Goal: Transaction & Acquisition: Download file/media

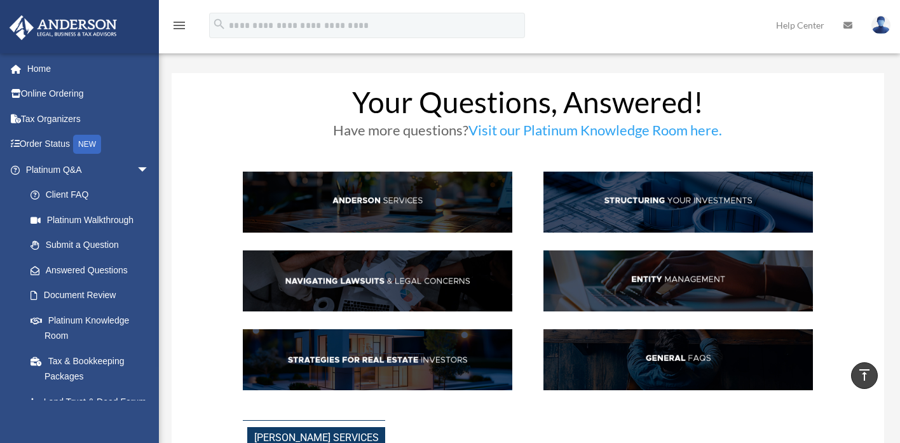
scroll to position [1363, 0]
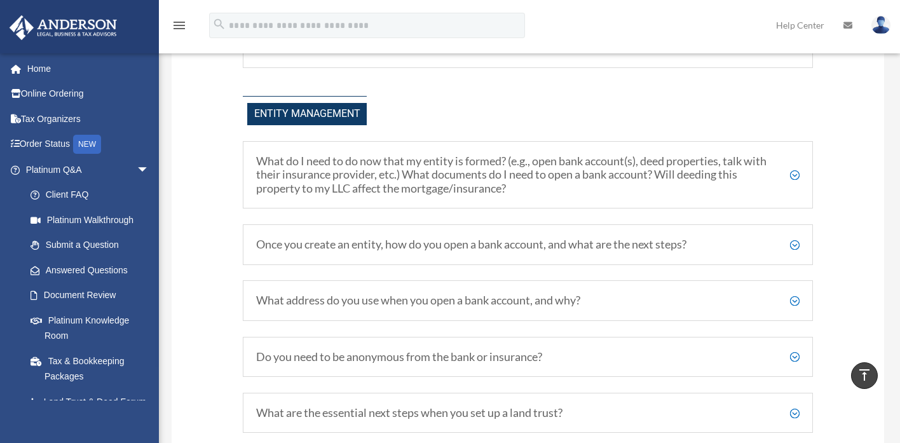
click at [46, 71] on link "Home" at bounding box center [88, 68] width 159 height 25
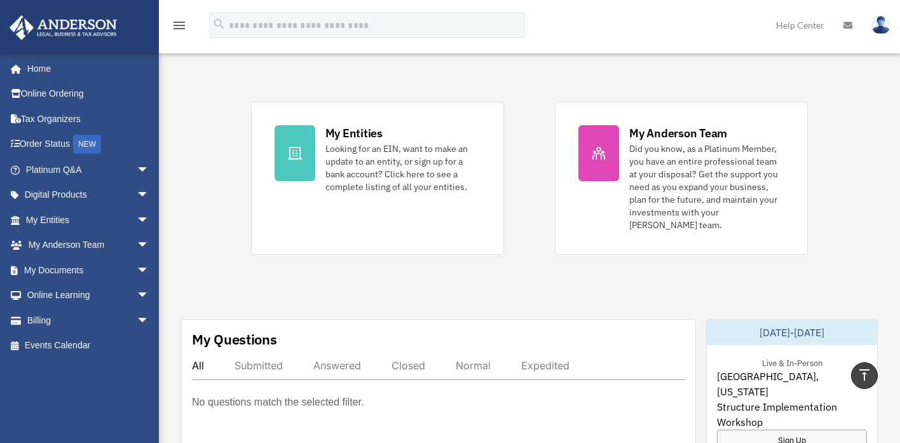
scroll to position [240, 0]
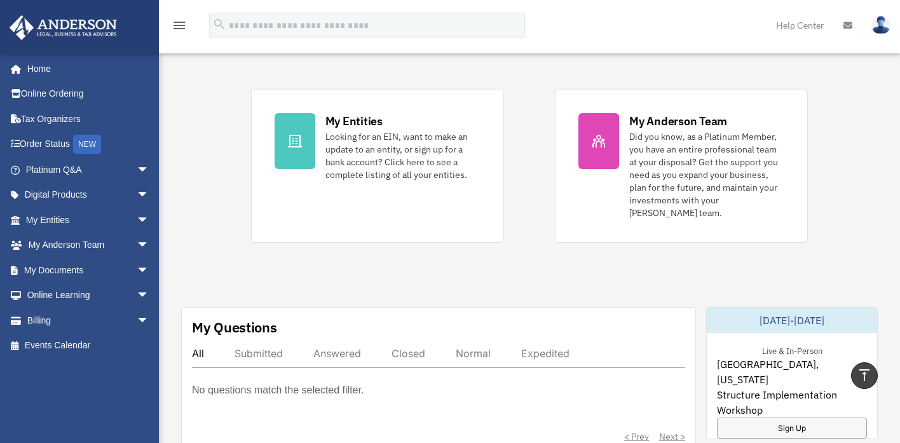
click at [301, 133] on icon at bounding box center [294, 140] width 15 height 15
click at [337, 116] on div "My Entities" at bounding box center [353, 121] width 57 height 16
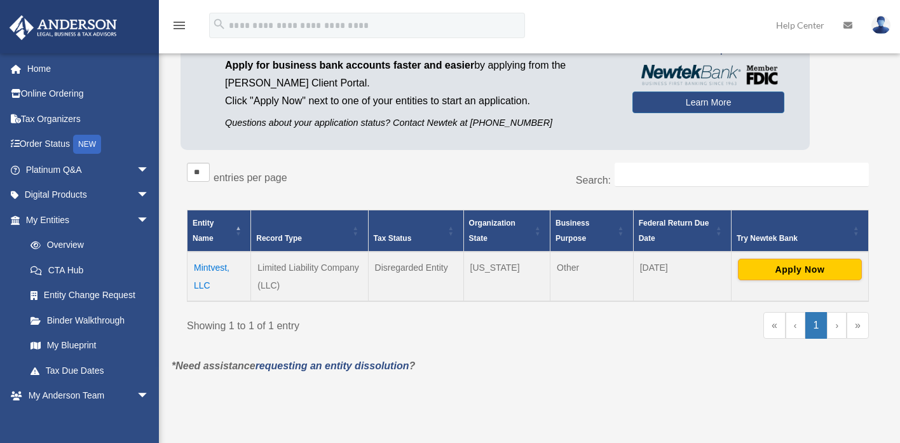
scroll to position [109, 0]
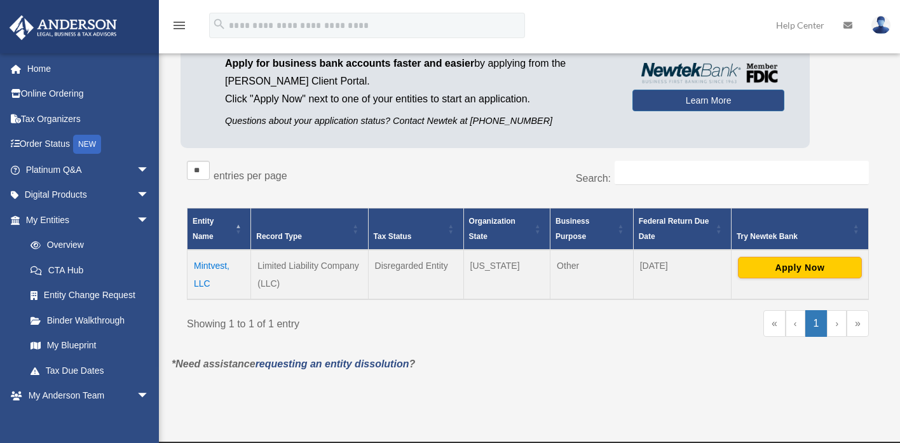
click at [212, 267] on td "Mintvest, LLC" at bounding box center [219, 275] width 64 height 50
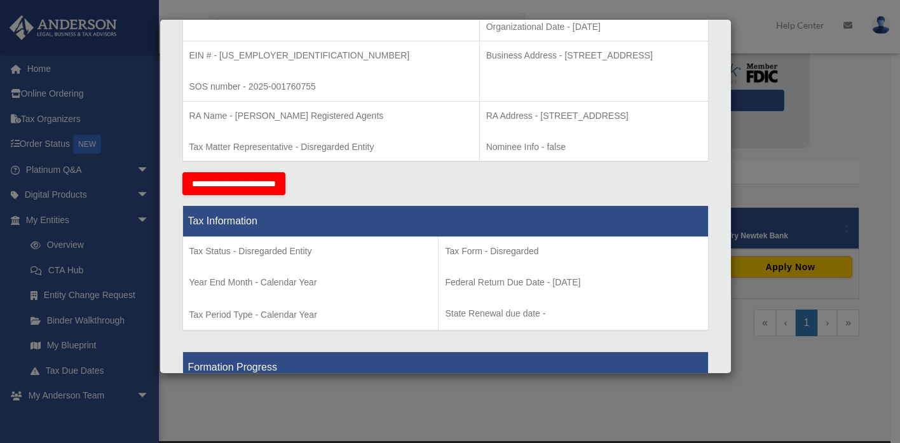
scroll to position [0, 0]
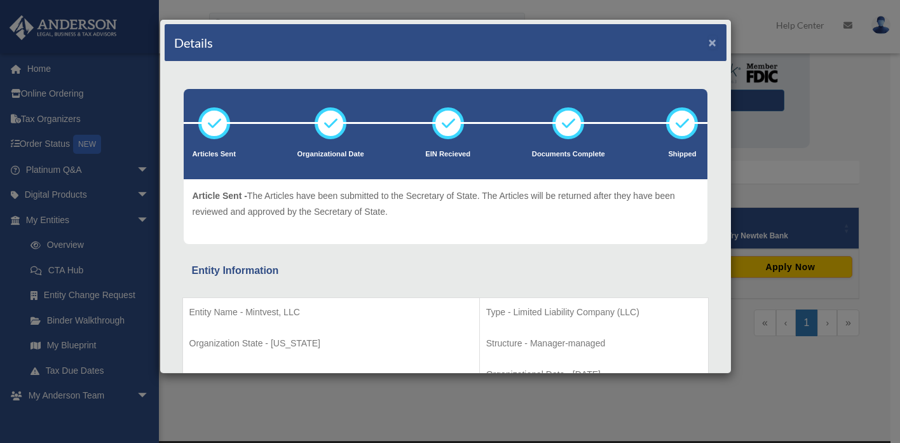
click at [708, 43] on button "×" at bounding box center [712, 42] width 8 height 13
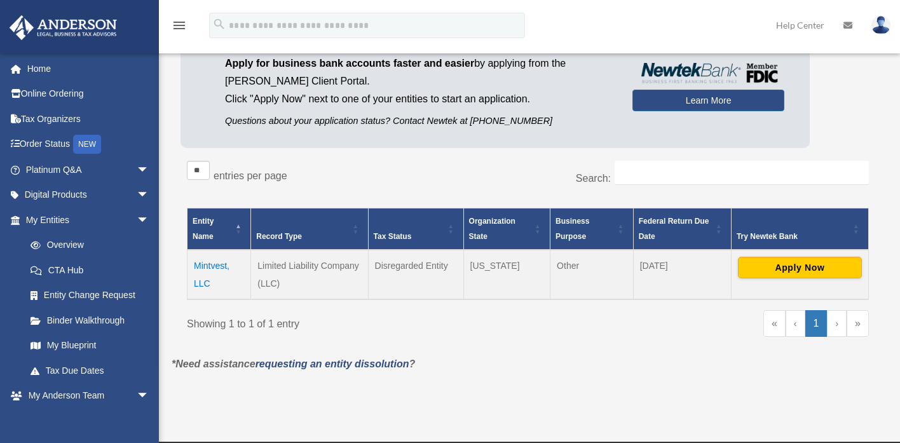
click at [76, 317] on link "Binder Walkthrough" at bounding box center [90, 320] width 144 height 25
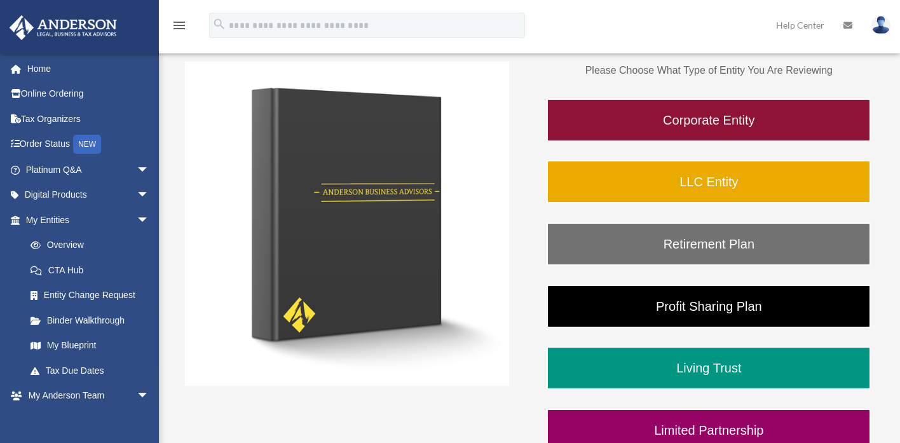
scroll to position [182, 0]
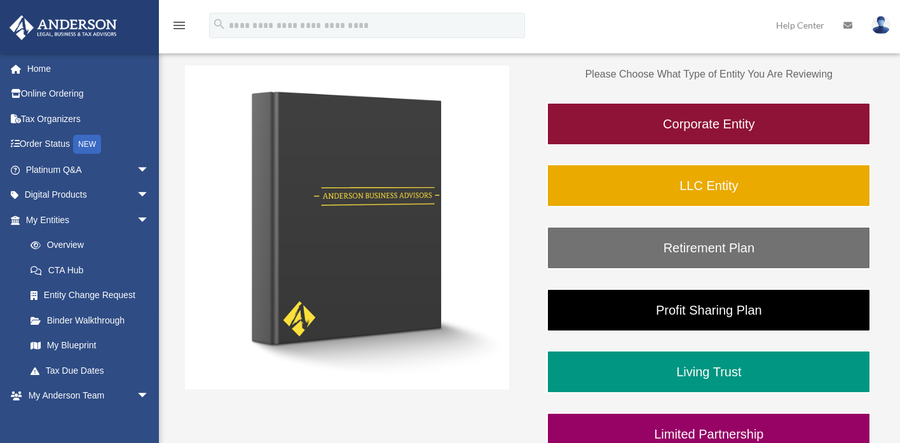
click at [695, 189] on link "LLC Entity" at bounding box center [708, 185] width 324 height 43
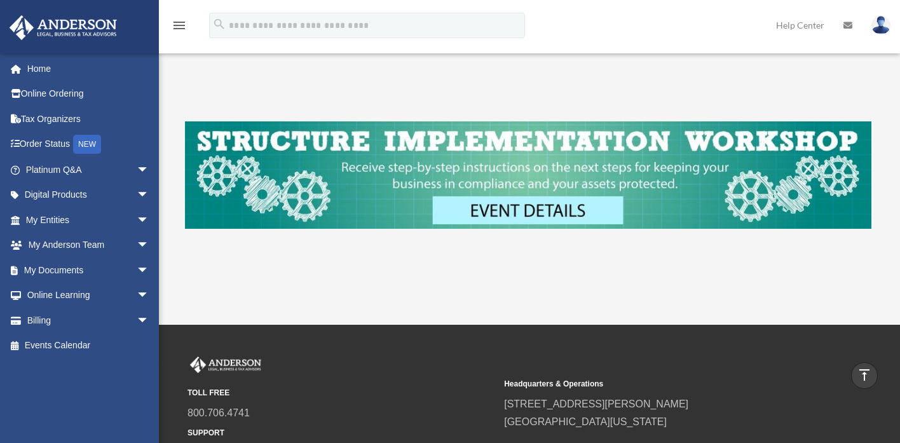
scroll to position [474, 0]
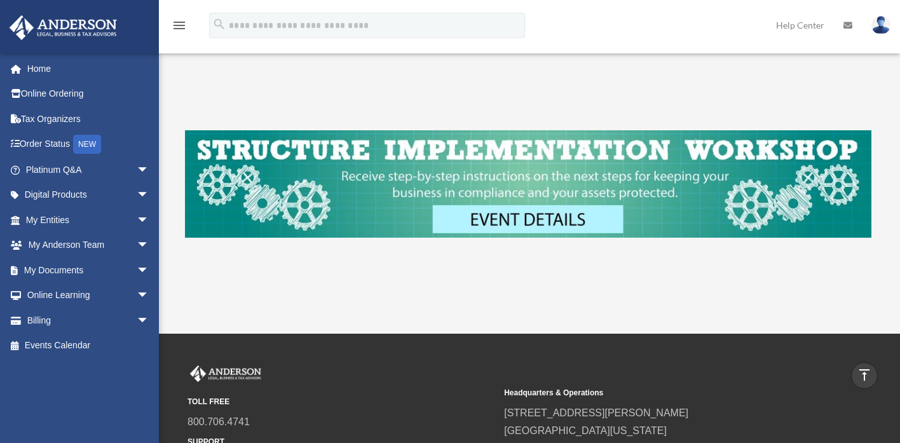
click at [82, 267] on link "My Documents arrow_drop_down" at bounding box center [88, 269] width 159 height 25
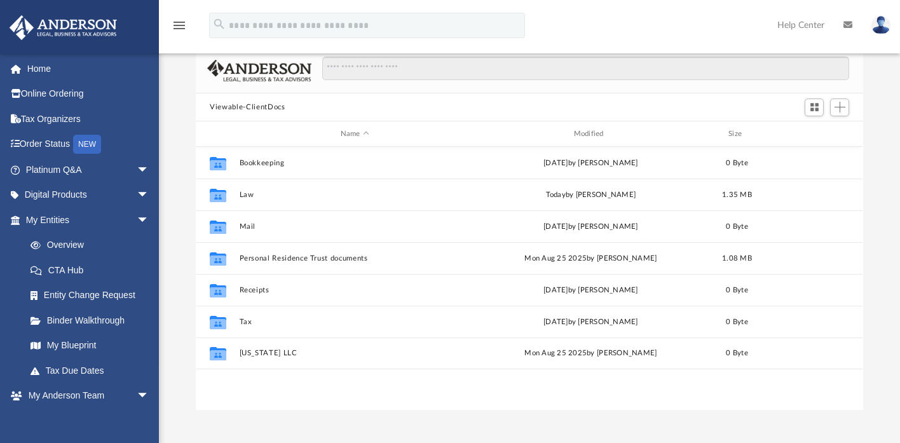
scroll to position [72, 0]
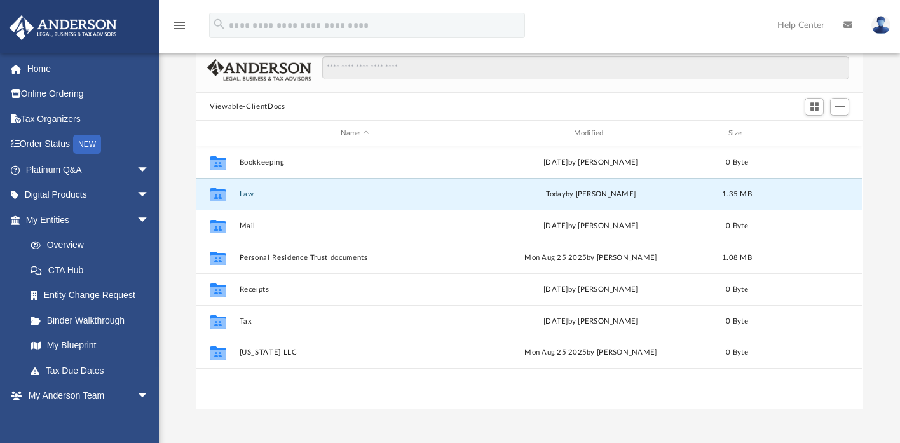
click at [243, 192] on button "Law" at bounding box center [355, 194] width 231 height 8
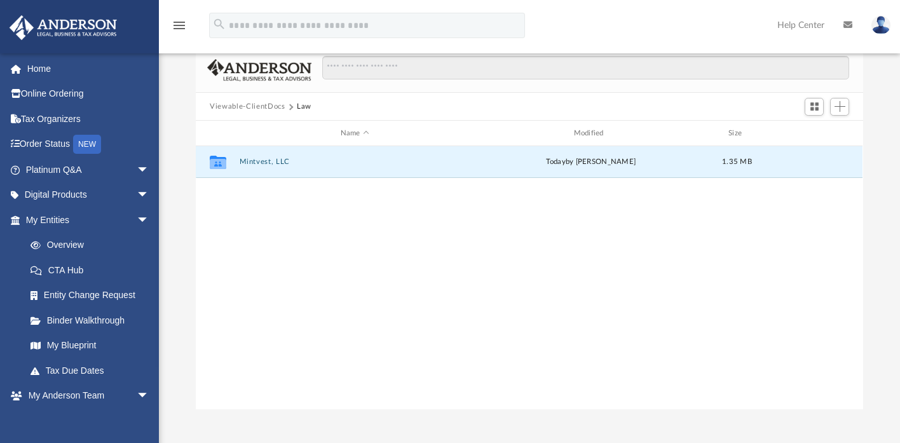
click at [259, 160] on button "Mintvest, LLC" at bounding box center [355, 162] width 231 height 8
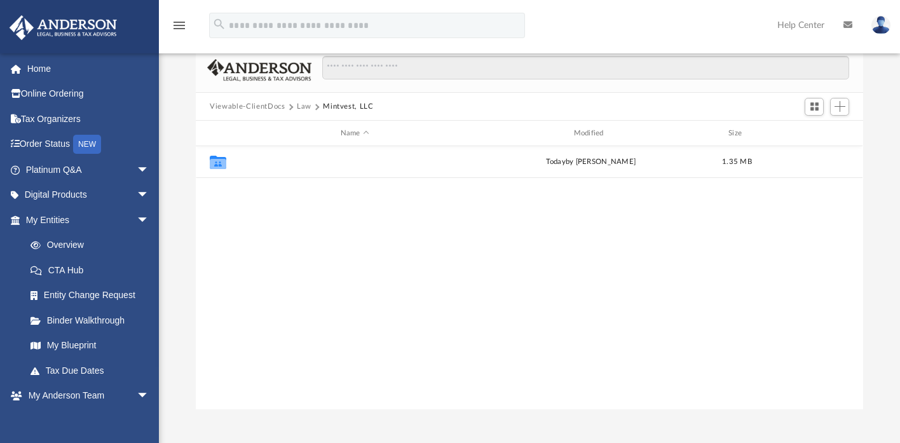
click at [266, 161] on button "Initial Docs" at bounding box center [355, 162] width 231 height 8
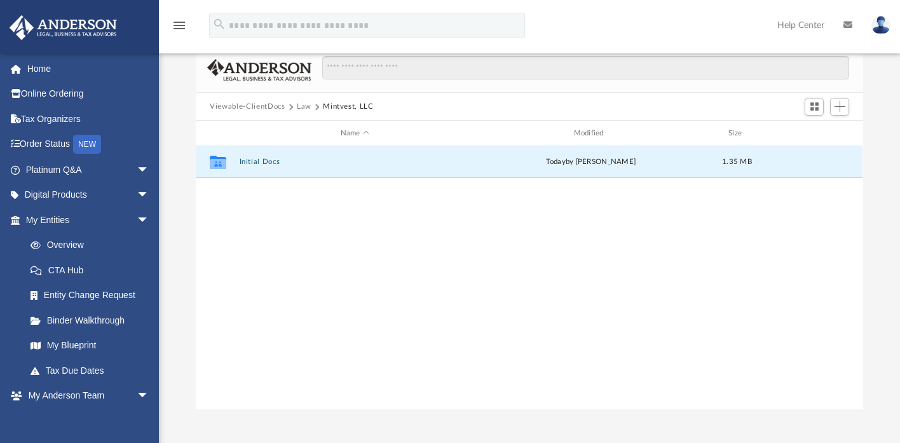
click at [266, 161] on button "Initial Docs" at bounding box center [355, 162] width 231 height 8
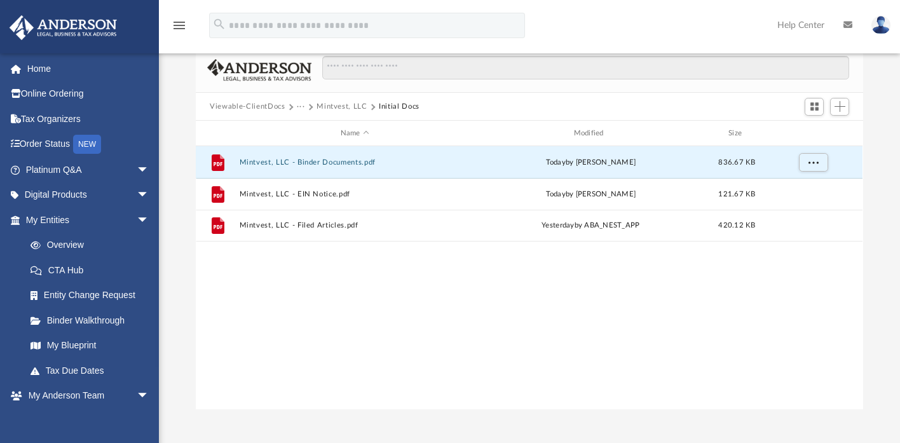
click at [305, 161] on button "Mintvest, LLC - Binder Documents.pdf" at bounding box center [355, 162] width 231 height 8
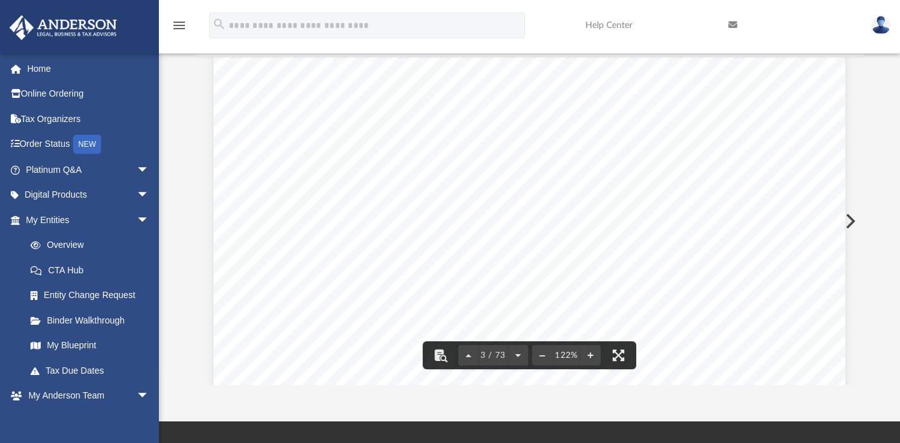
scroll to position [100, 0]
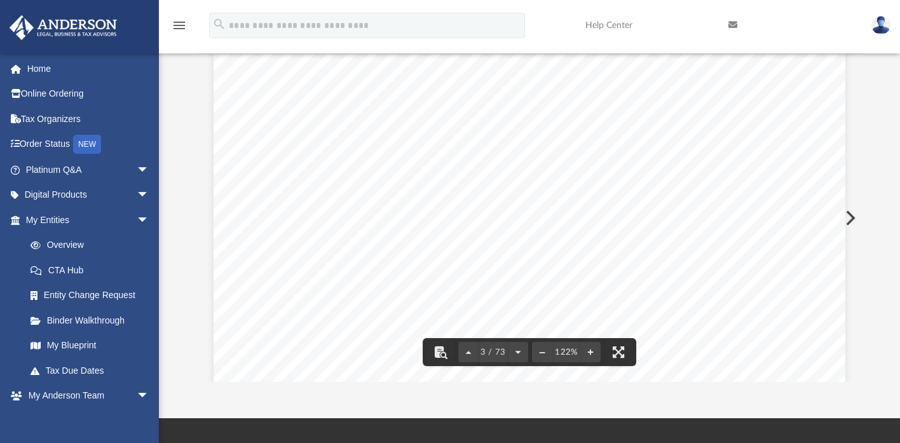
click at [856, 365] on div "Scroll to top vertical_align_top" at bounding box center [864, 375] width 27 height 27
click at [874, 326] on div "Difficulty viewing your box folder? You can also access your account directly o…" at bounding box center [529, 179] width 741 height 406
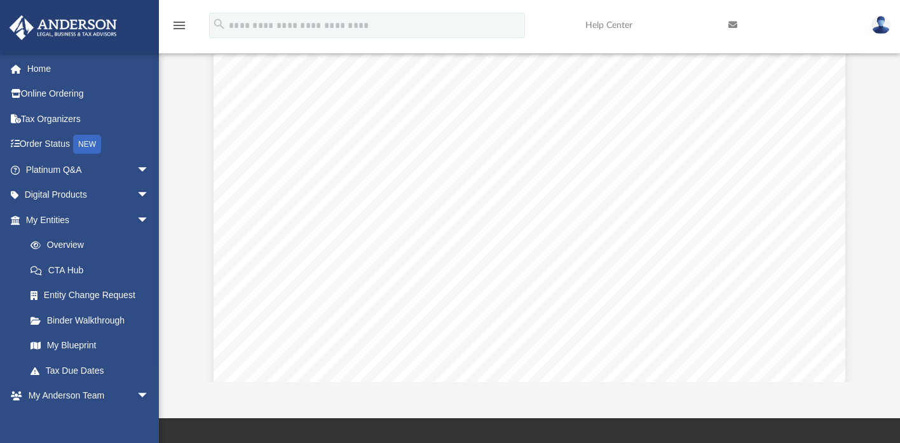
scroll to position [1733, 0]
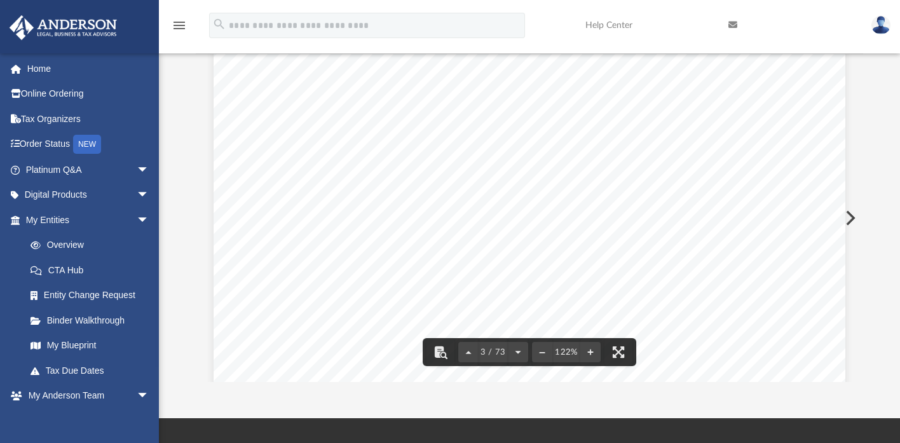
click at [857, 366] on div "Scroll to top vertical_align_top" at bounding box center [864, 375] width 27 height 27
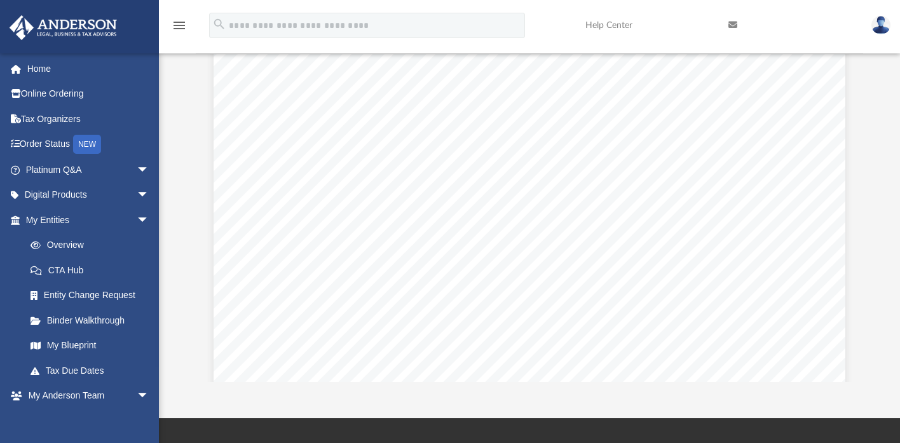
click at [857, 366] on div "Scroll to top vertical_align_top" at bounding box center [864, 375] width 27 height 27
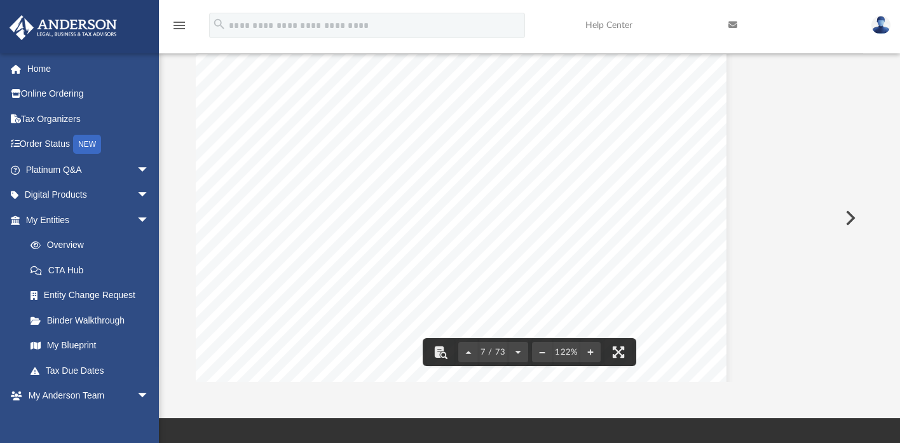
scroll to position [5061, 160]
click at [857, 95] on div "Viewable-ClientDocs ··· Mintvest, LLC Initial Docs Name Modified Size File Mint…" at bounding box center [529, 202] width 666 height 362
click at [541, 352] on button "File preview" at bounding box center [542, 352] width 20 height 28
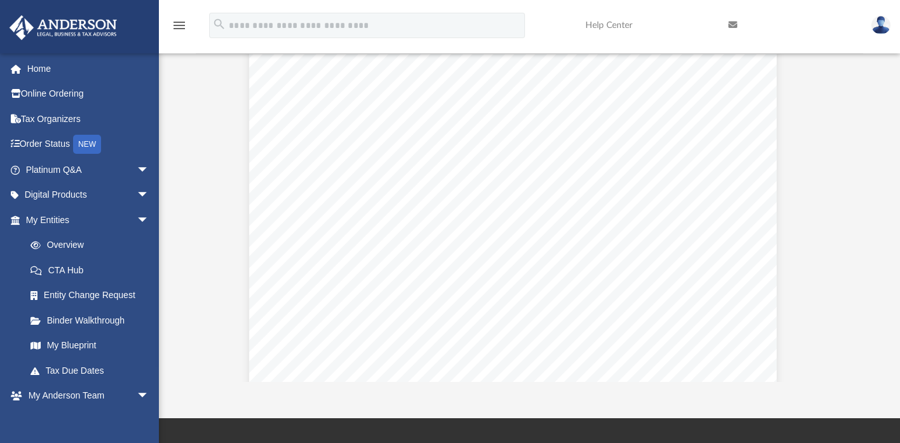
scroll to position [9483, 25]
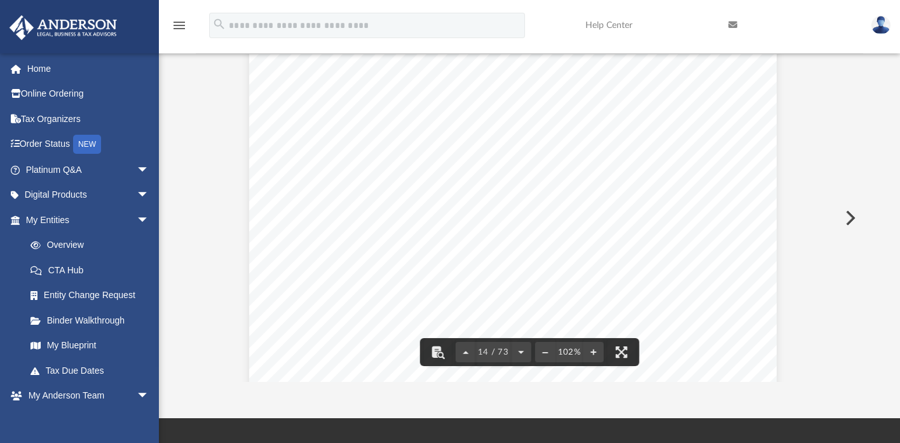
click at [855, 367] on div "Scroll to top vertical_align_top" at bounding box center [864, 375] width 27 height 27
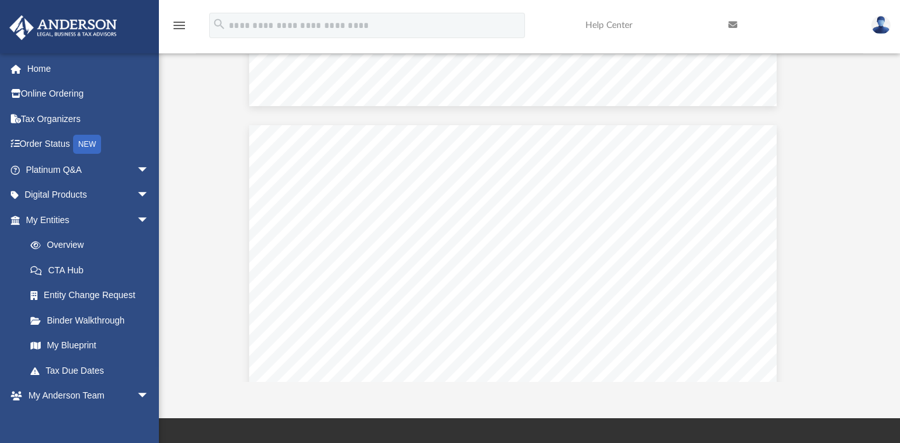
scroll to position [20388, 25]
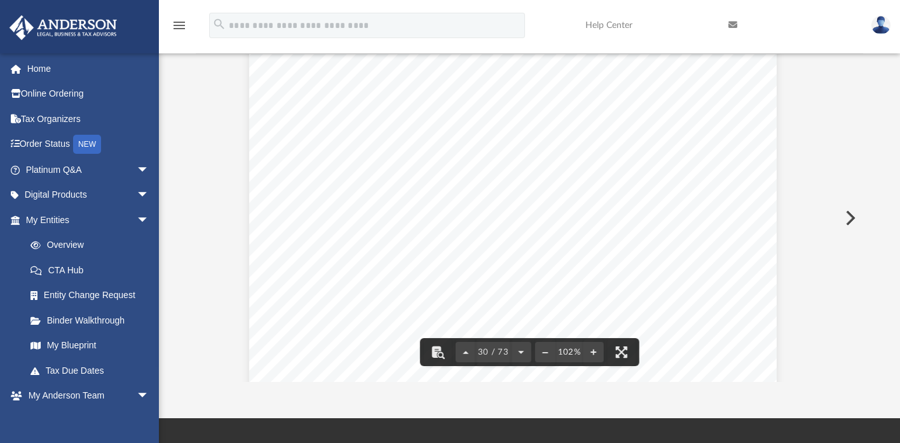
click at [858, 366] on div "Scroll to top vertical_align_top" at bounding box center [864, 375] width 27 height 27
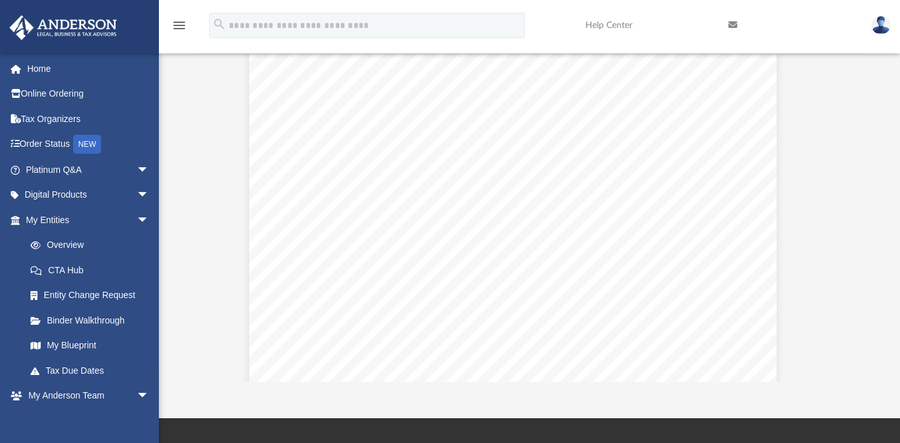
scroll to position [24408, 25]
click at [858, 204] on button "Preview" at bounding box center [849, 218] width 28 height 36
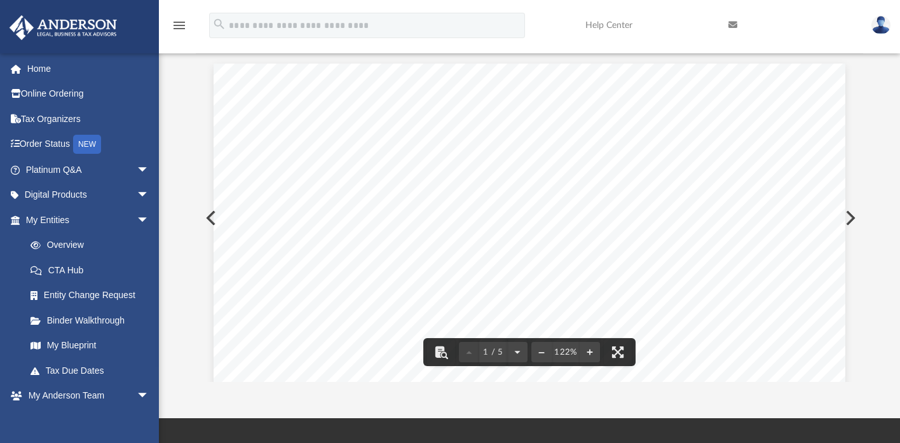
click at [207, 219] on button "Preview" at bounding box center [210, 218] width 28 height 36
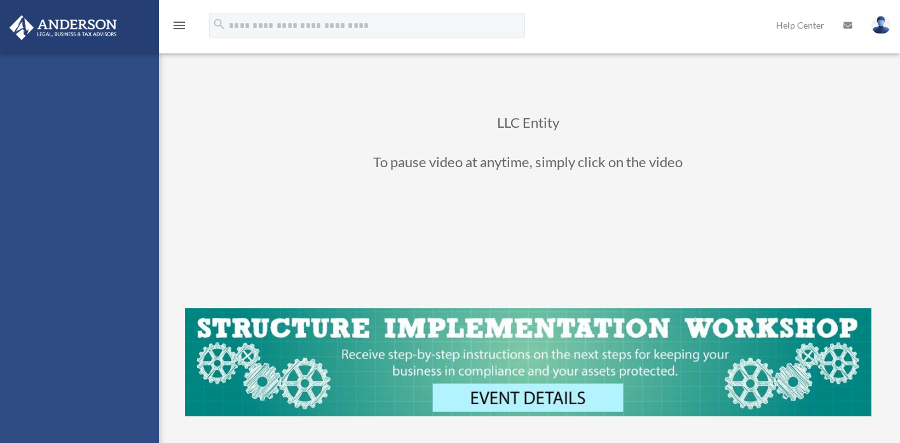
scroll to position [474, 0]
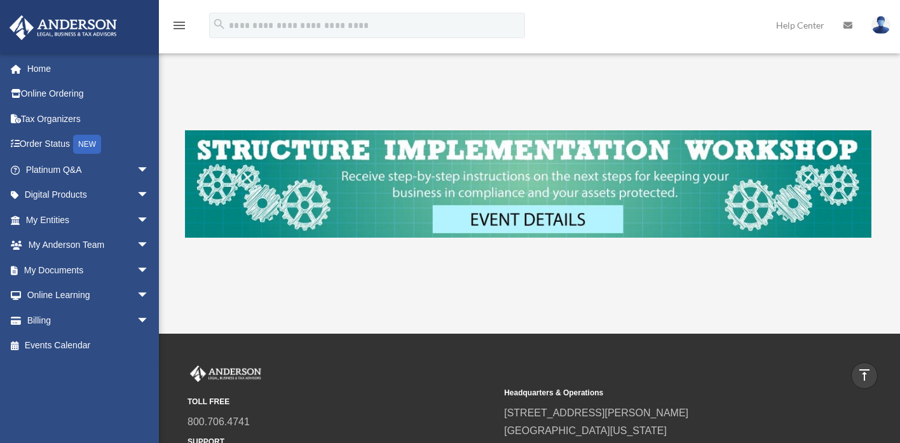
click at [62, 272] on link "My Documents arrow_drop_down" at bounding box center [88, 269] width 159 height 25
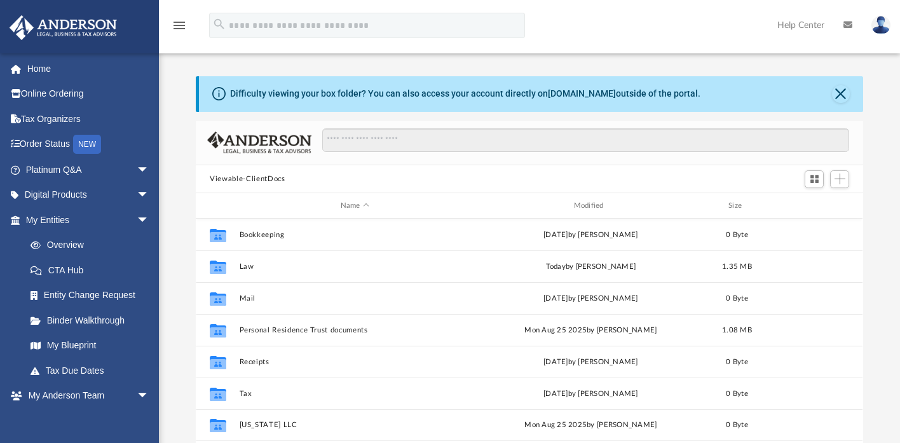
scroll to position [279, 657]
click at [252, 268] on button "Law" at bounding box center [355, 266] width 231 height 8
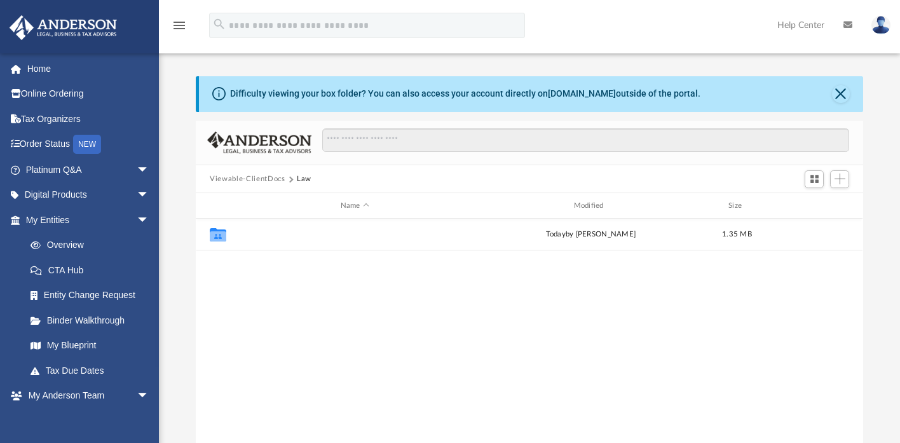
click at [266, 237] on button "Mintvest, LLC" at bounding box center [355, 235] width 231 height 8
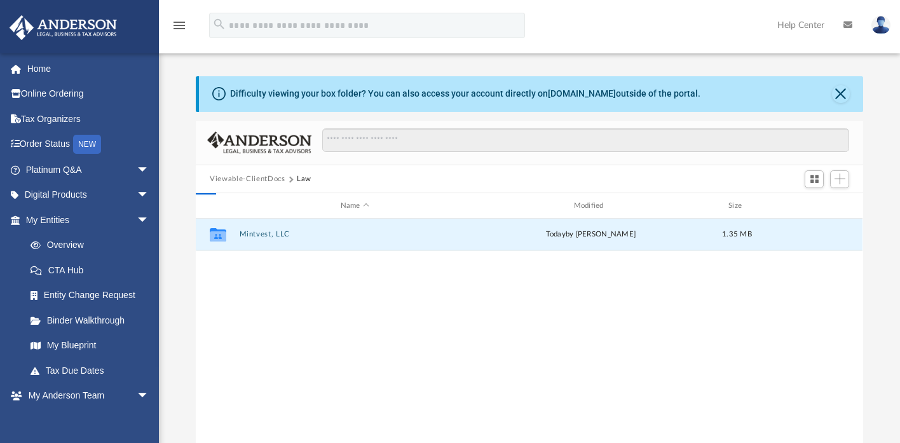
click at [266, 237] on button "Mintvest, LLC" at bounding box center [355, 235] width 231 height 8
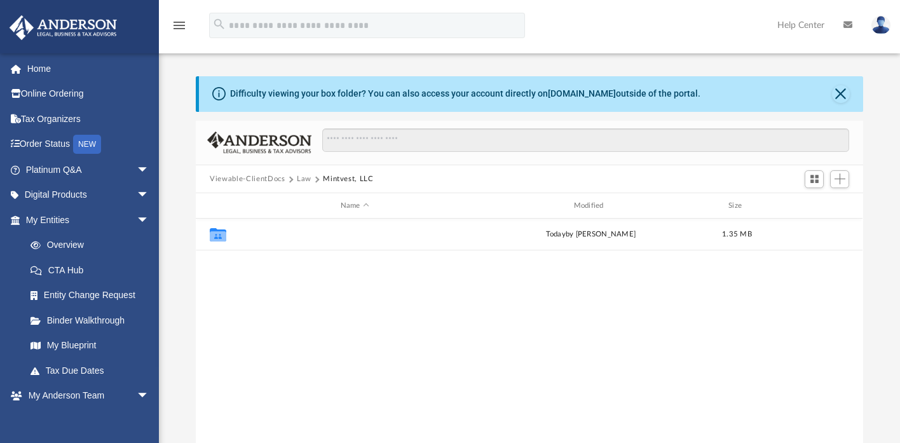
click at [266, 236] on button "Initial Docs" at bounding box center [355, 235] width 231 height 8
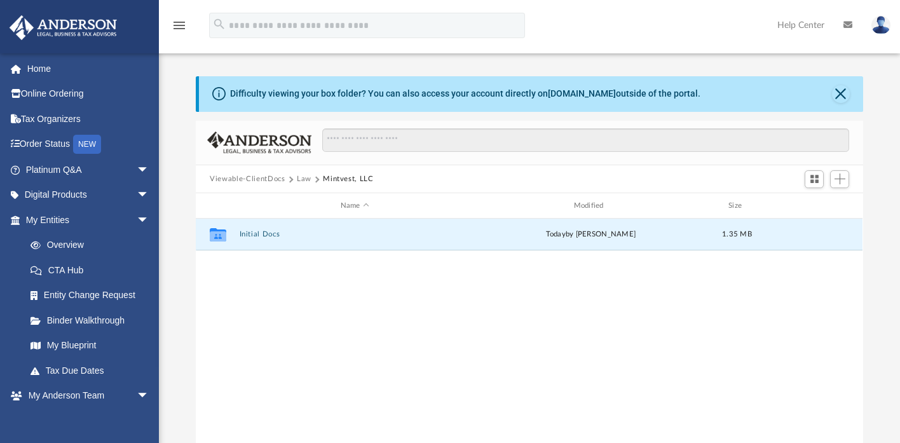
click at [266, 236] on button "Initial Docs" at bounding box center [355, 235] width 231 height 8
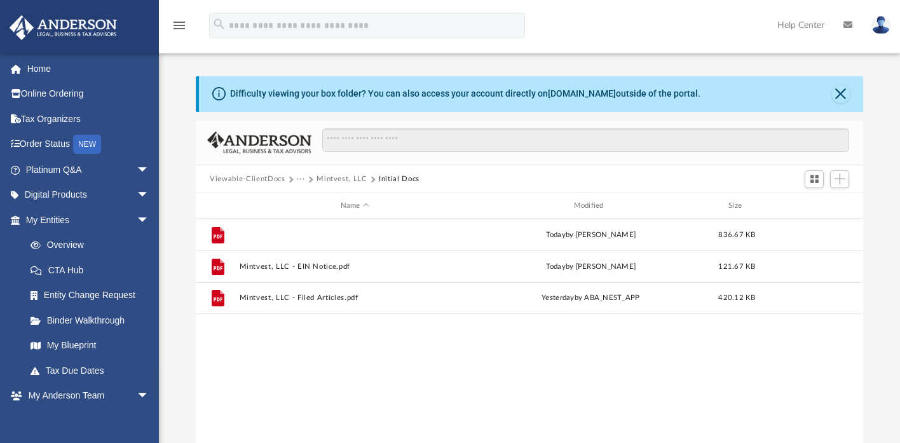
click at [307, 234] on button "Mintvest, LLC - Binder Documents.pdf" at bounding box center [355, 235] width 231 height 8
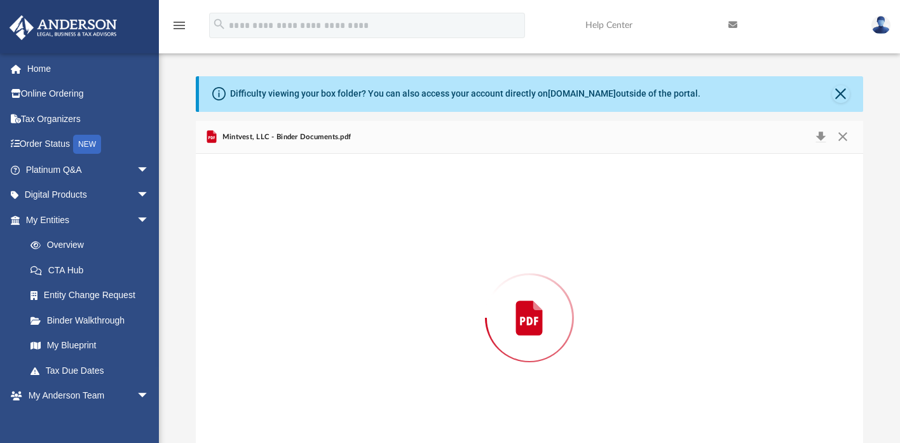
scroll to position [39, 0]
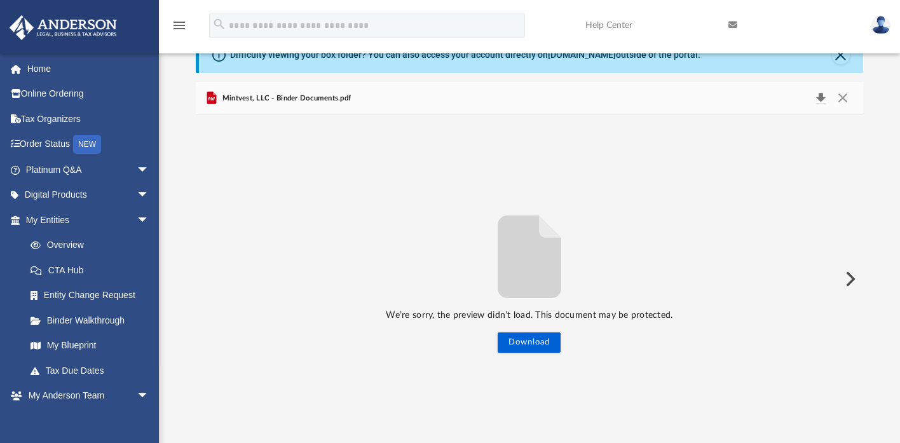
click at [820, 98] on button "Download" at bounding box center [820, 99] width 23 height 18
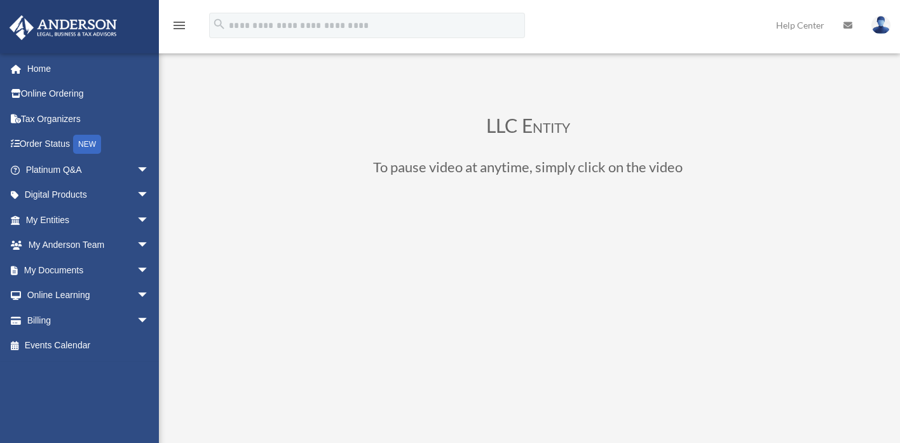
scroll to position [474, 0]
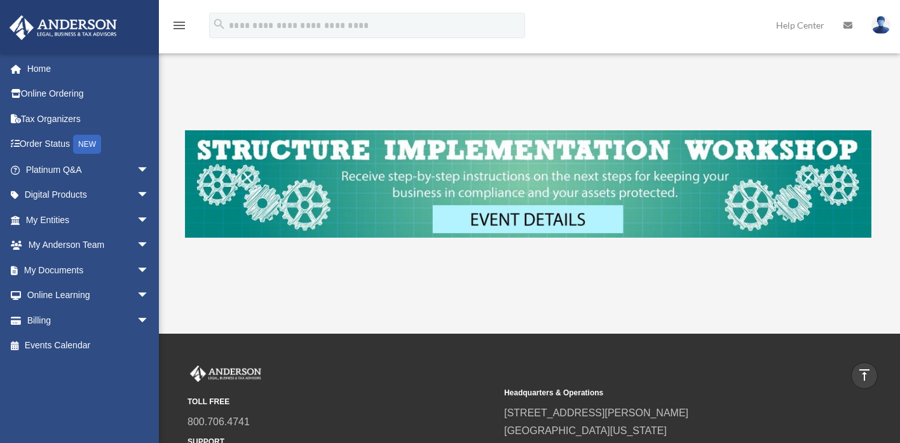
click at [57, 274] on link "My Documents arrow_drop_down" at bounding box center [88, 269] width 159 height 25
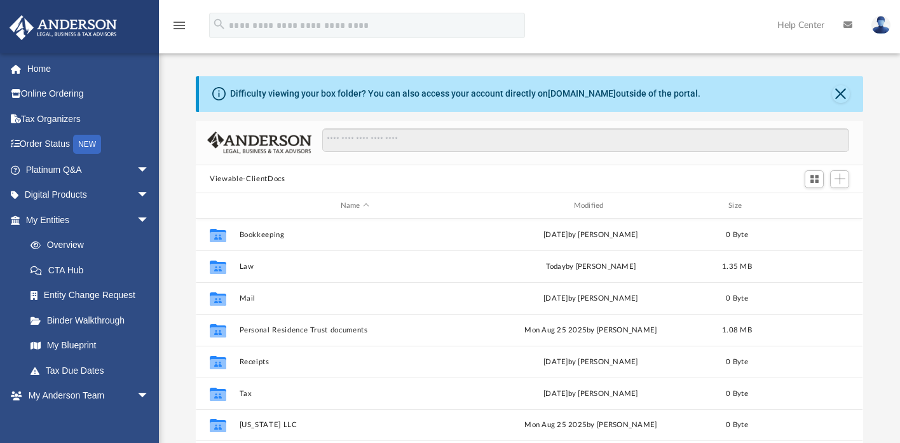
scroll to position [279, 657]
click at [252, 267] on button "Law" at bounding box center [355, 266] width 231 height 8
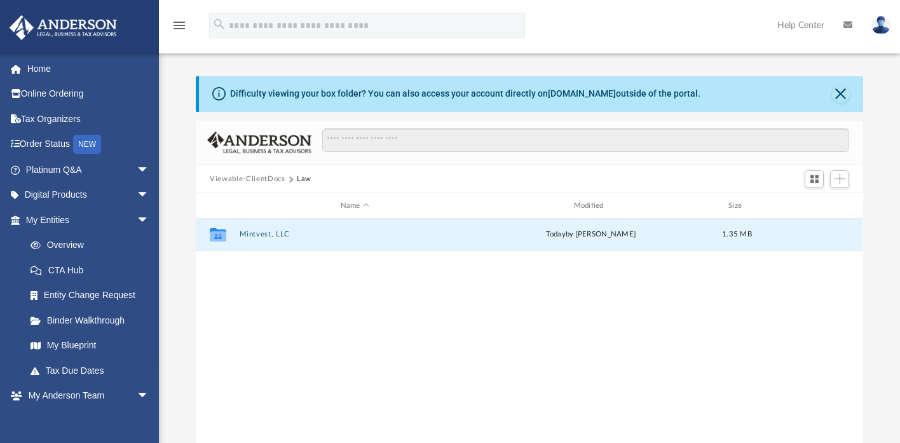
click at [258, 236] on button "Mintvest, LLC" at bounding box center [355, 235] width 231 height 8
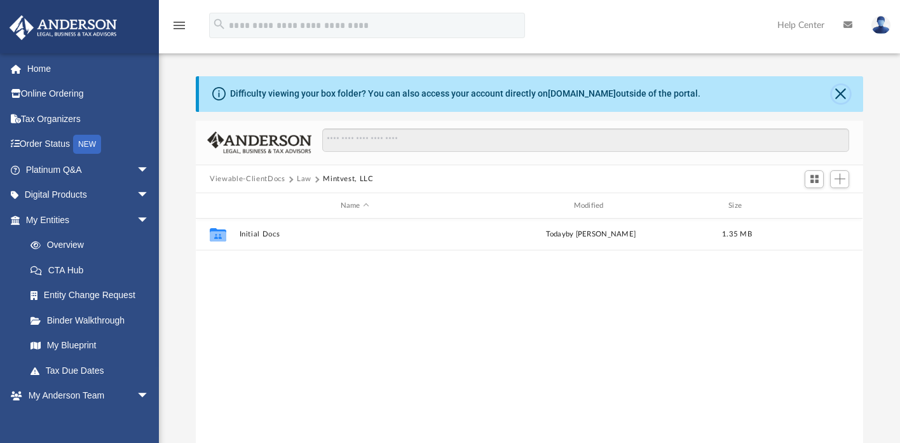
click at [835, 91] on button "Close" at bounding box center [841, 94] width 18 height 18
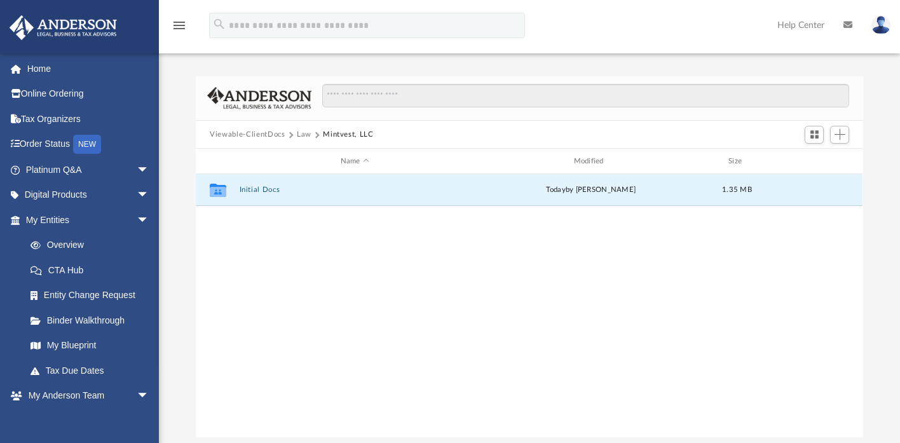
click at [262, 192] on button "Initial Docs" at bounding box center [355, 190] width 231 height 8
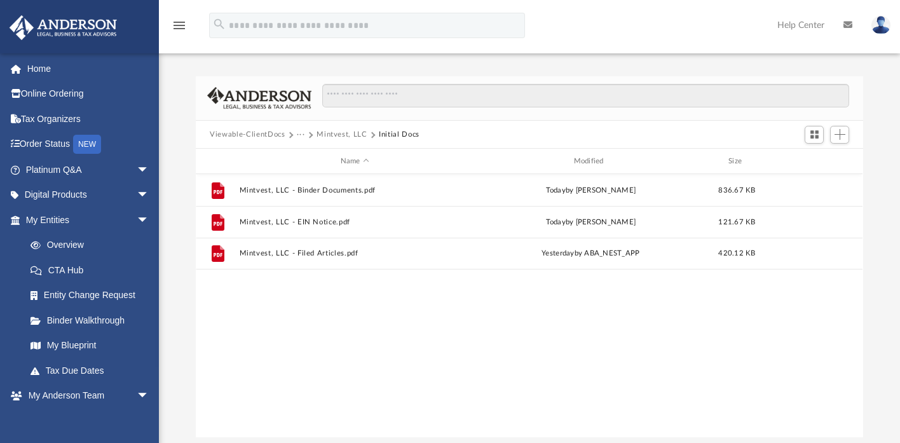
click at [812, 224] on span "More options" at bounding box center [813, 222] width 10 height 7
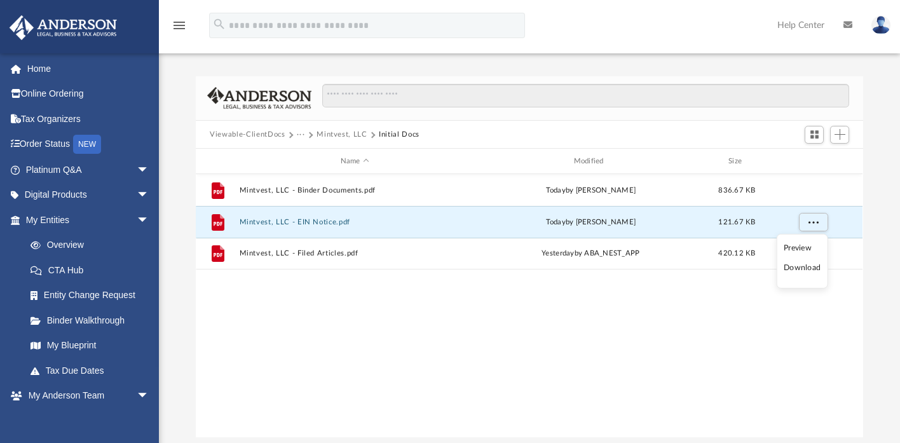
click at [799, 267] on li "Download" at bounding box center [801, 267] width 37 height 13
click at [809, 226] on button "More options" at bounding box center [813, 222] width 29 height 19
click at [328, 250] on button "Mintvest, LLC - Filed Articles.pdf" at bounding box center [355, 254] width 231 height 8
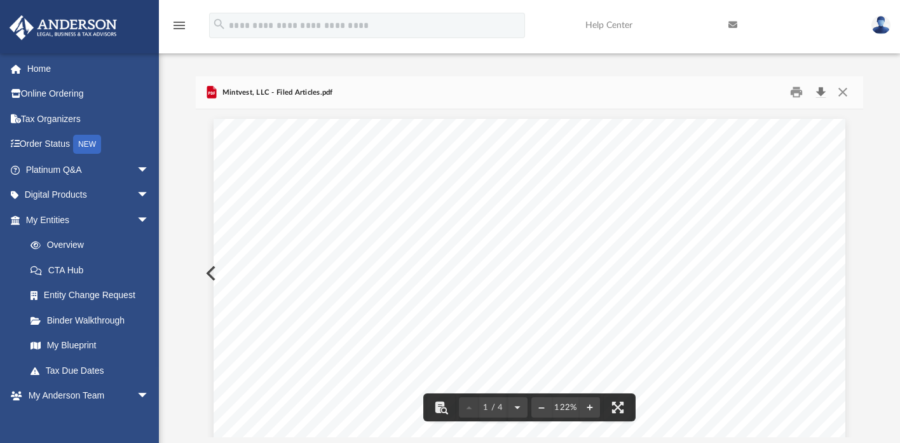
click at [818, 97] on button "Download" at bounding box center [820, 93] width 23 height 20
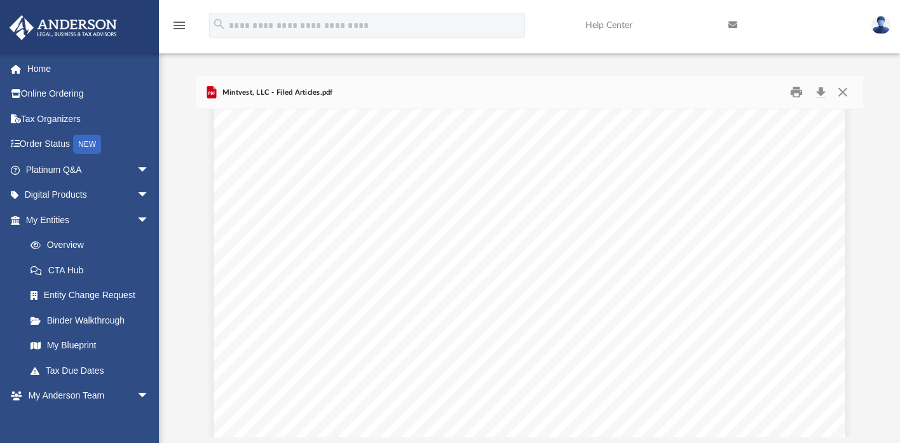
scroll to position [0, 0]
